Goal: Task Accomplishment & Management: Manage account settings

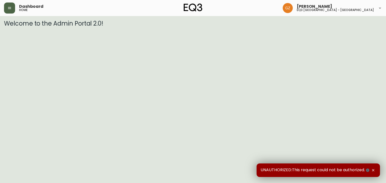
click at [11, 7] on icon "button" at bounding box center [9, 8] width 3 height 2
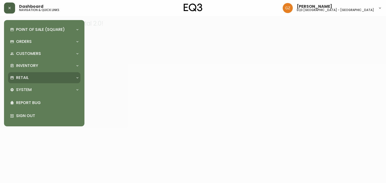
click at [38, 76] on div "Retail" at bounding box center [41, 78] width 63 height 6
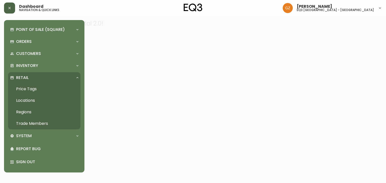
click at [35, 123] on link "Trade Members" at bounding box center [44, 124] width 72 height 12
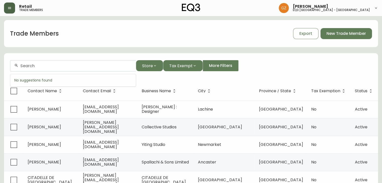
click at [37, 67] on input "text" at bounding box center [75, 66] width 111 height 5
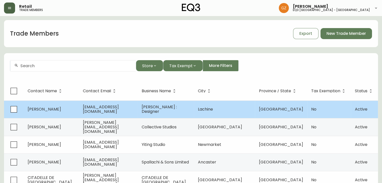
click at [43, 112] on span "[PERSON_NAME]" at bounding box center [44, 109] width 33 height 6
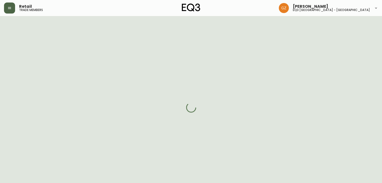
select select "QC"
select select "CA"
select select "CA_FR"
select select "Other"
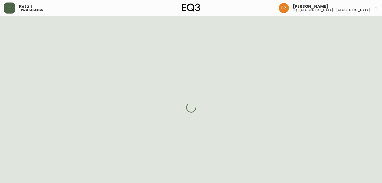
select select "cjw10z96t00bn6gs0dfqi5bhz"
select select "false"
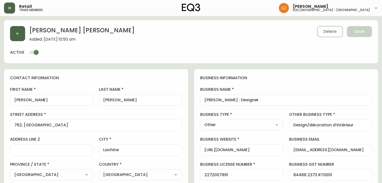
click at [19, 32] on icon "button" at bounding box center [18, 34] width 4 height 4
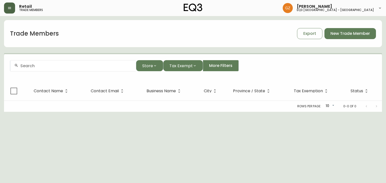
click at [40, 69] on div at bounding box center [73, 65] width 126 height 11
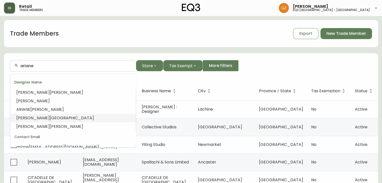
click at [50, 120] on span "[GEOGRAPHIC_DATA]" at bounding box center [72, 118] width 44 height 6
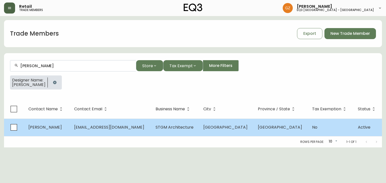
type input "[PERSON_NAME]"
click at [47, 127] on span "[PERSON_NAME]" at bounding box center [44, 128] width 33 height 6
select select "QC"
select select "CA"
select select "CA_FR"
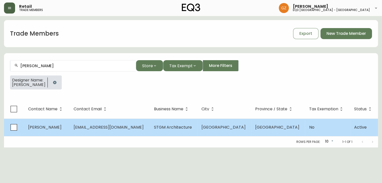
select select "Other"
select select "false"
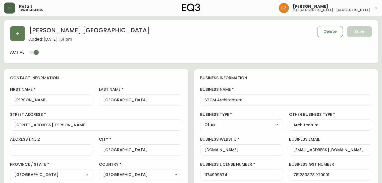
type input "EQ3 [GEOGRAPHIC_DATA] - [GEOGRAPHIC_DATA]"
select select "cjw10z96t00cw6gs04aeyfqxf"
click at [15, 31] on button "button" at bounding box center [17, 33] width 15 height 15
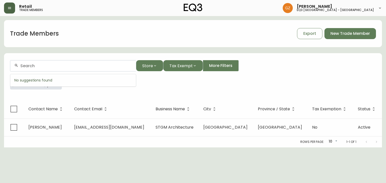
click at [50, 65] on input "text" at bounding box center [75, 66] width 111 height 5
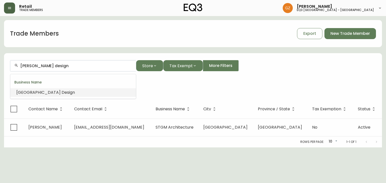
type input "[PERSON_NAME] Design"
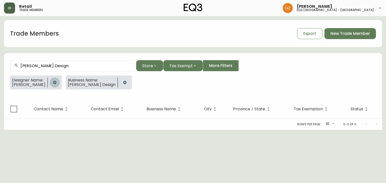
click at [55, 83] on button "button" at bounding box center [55, 83] width 10 height 10
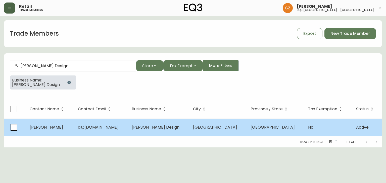
click at [52, 128] on span "[PERSON_NAME]" at bounding box center [46, 128] width 33 height 6
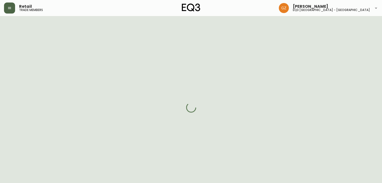
select select "QC"
select select "CA"
select select "CA_FR"
select select "Other"
select select "Interior Designer"
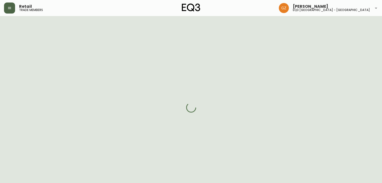
select select "cjw10z96t00cw6gs04aeyfqxf"
select select "false"
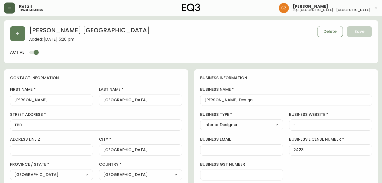
scroll to position [100, 0]
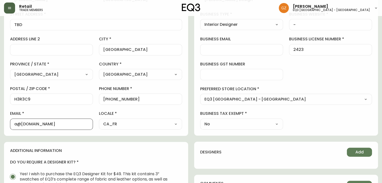
drag, startPoint x: 67, startPoint y: 125, endPoint x: 0, endPoint y: 114, distance: 68.1
click at [0, 114] on main "[PERSON_NAME] Added: [DATE] 5:20 pm Delete Save active contact information firs…" at bounding box center [191, 119] width 382 height 407
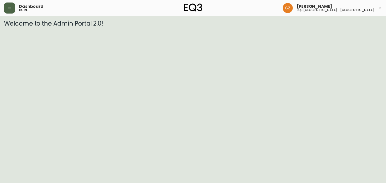
click at [293, 9] on img at bounding box center [287, 8] width 10 height 10
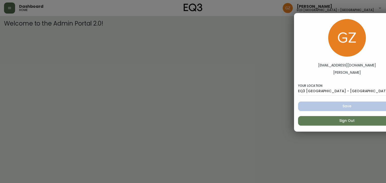
click at [260, 32] on div at bounding box center [193, 91] width 386 height 183
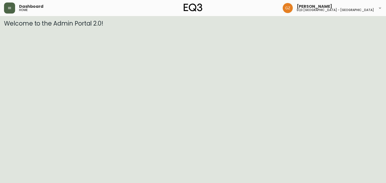
click at [20, 6] on span "Dashboard" at bounding box center [31, 7] width 24 height 4
click at [15, 8] on div "Dashboard home" at bounding box center [67, 8] width 126 height 11
click at [7, 10] on button "button" at bounding box center [9, 8] width 11 height 11
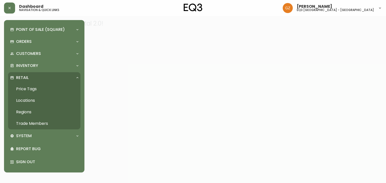
click at [27, 121] on link "Trade Members" at bounding box center [44, 124] width 72 height 12
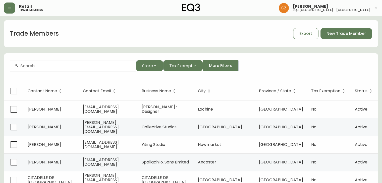
click at [43, 67] on input "text" at bounding box center [75, 66] width 111 height 5
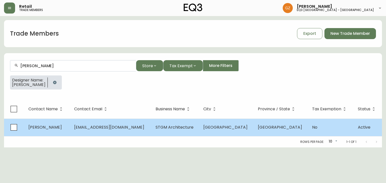
type input "[PERSON_NAME]"
click at [46, 126] on span "[PERSON_NAME]" at bounding box center [44, 128] width 33 height 6
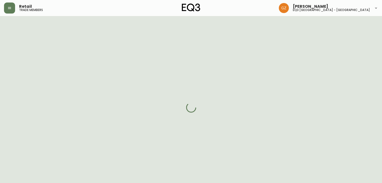
select select "QC"
select select "CA"
select select "CA_FR"
select select "Other"
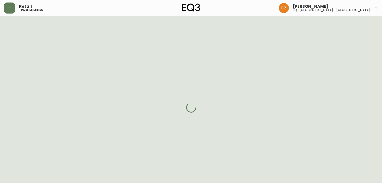
select select "cjw10z96t00cw6gs04aeyfqxf"
select select "false"
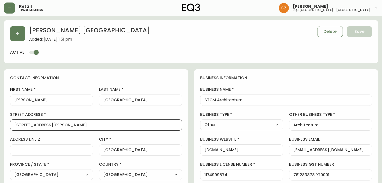
drag, startPoint x: 75, startPoint y: 123, endPoint x: 13, endPoint y: 117, distance: 62.8
click at [13, 117] on div "street address [STREET_ADDRESS][PERSON_NAME]" at bounding box center [96, 121] width 172 height 19
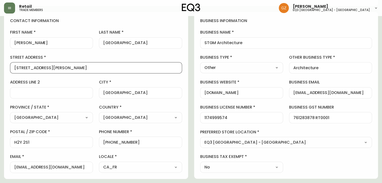
scroll to position [75, 0]
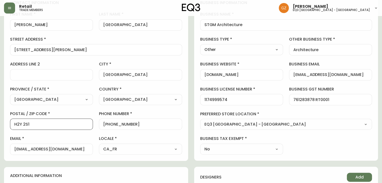
drag, startPoint x: 51, startPoint y: 123, endPoint x: 0, endPoint y: 120, distance: 51.1
click at [0, 120] on main "[PERSON_NAME] Added: [DATE] 1:51 pm Delete Save active contact information firs…" at bounding box center [191, 149] width 382 height 416
